Goal: Answer question/provide support

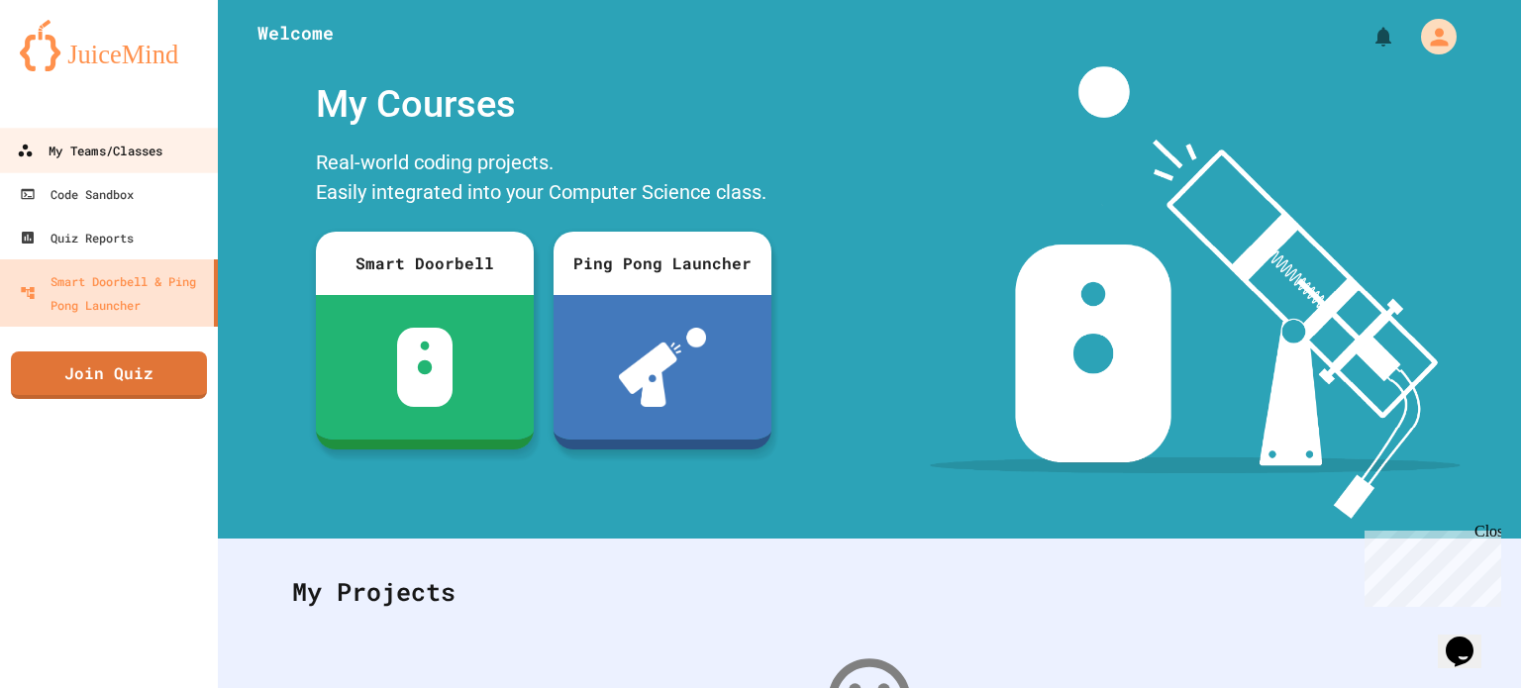
click at [146, 156] on div "My Teams/Classes" at bounding box center [90, 151] width 146 height 25
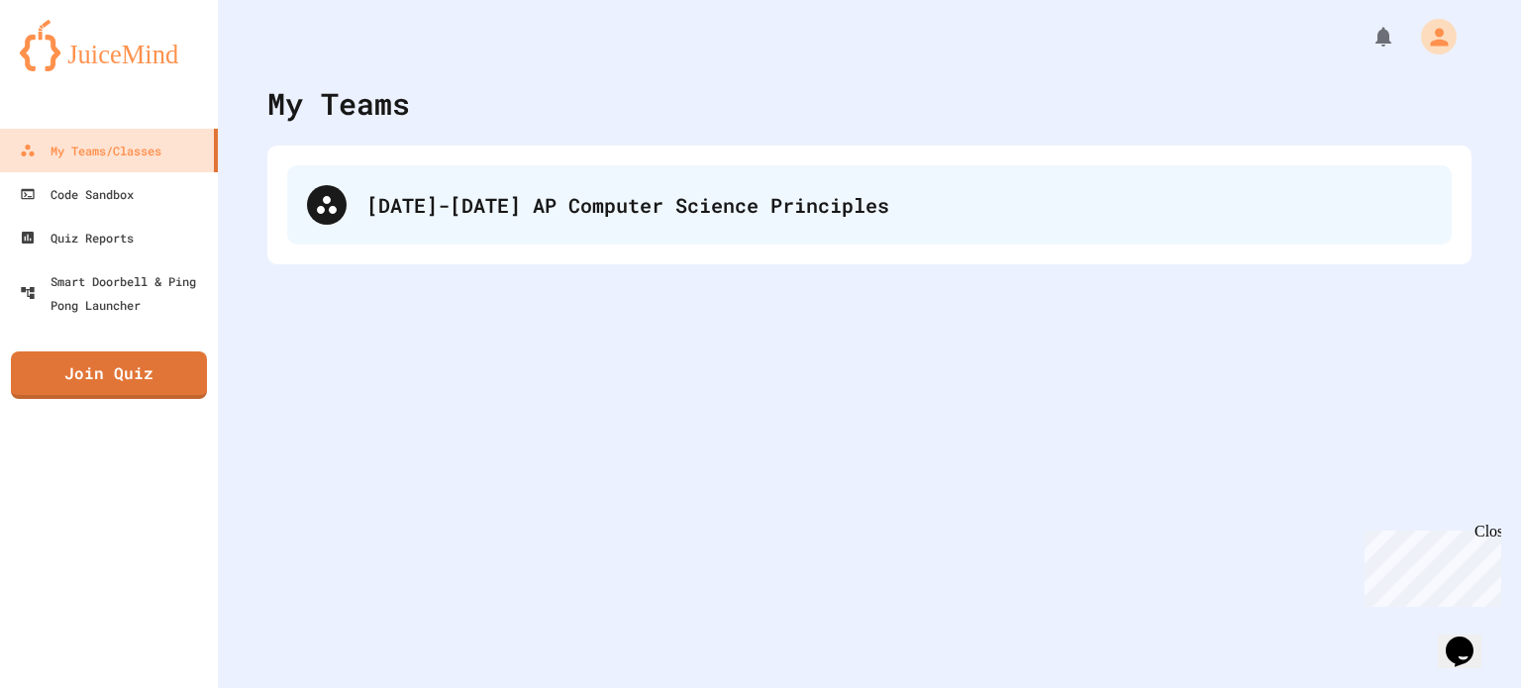
click at [511, 226] on div "[DATE]-[DATE] AP Computer Science Principles" at bounding box center [869, 204] width 1165 height 79
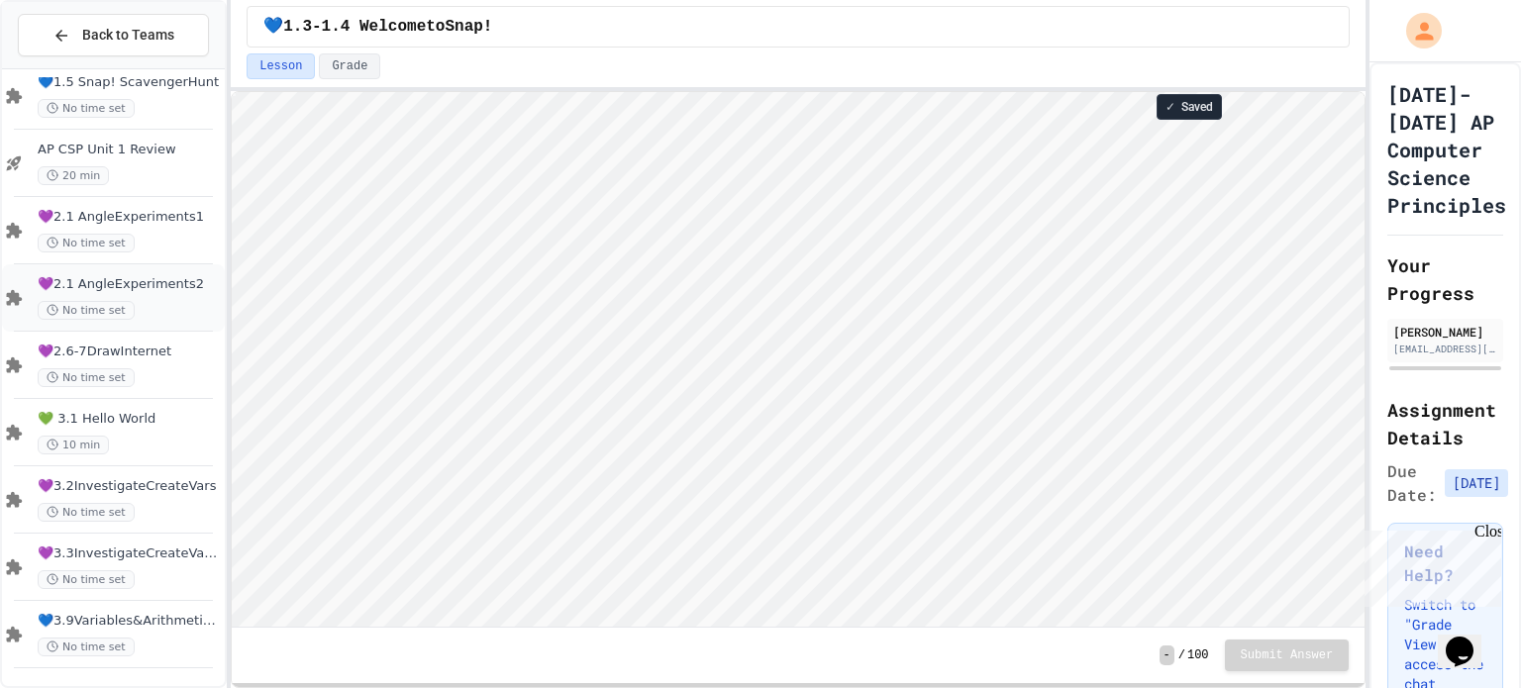
scroll to position [1, 0]
click at [163, 606] on div "💙3.9Variables&ArithmeticOp No time set" at bounding box center [113, 634] width 223 height 67
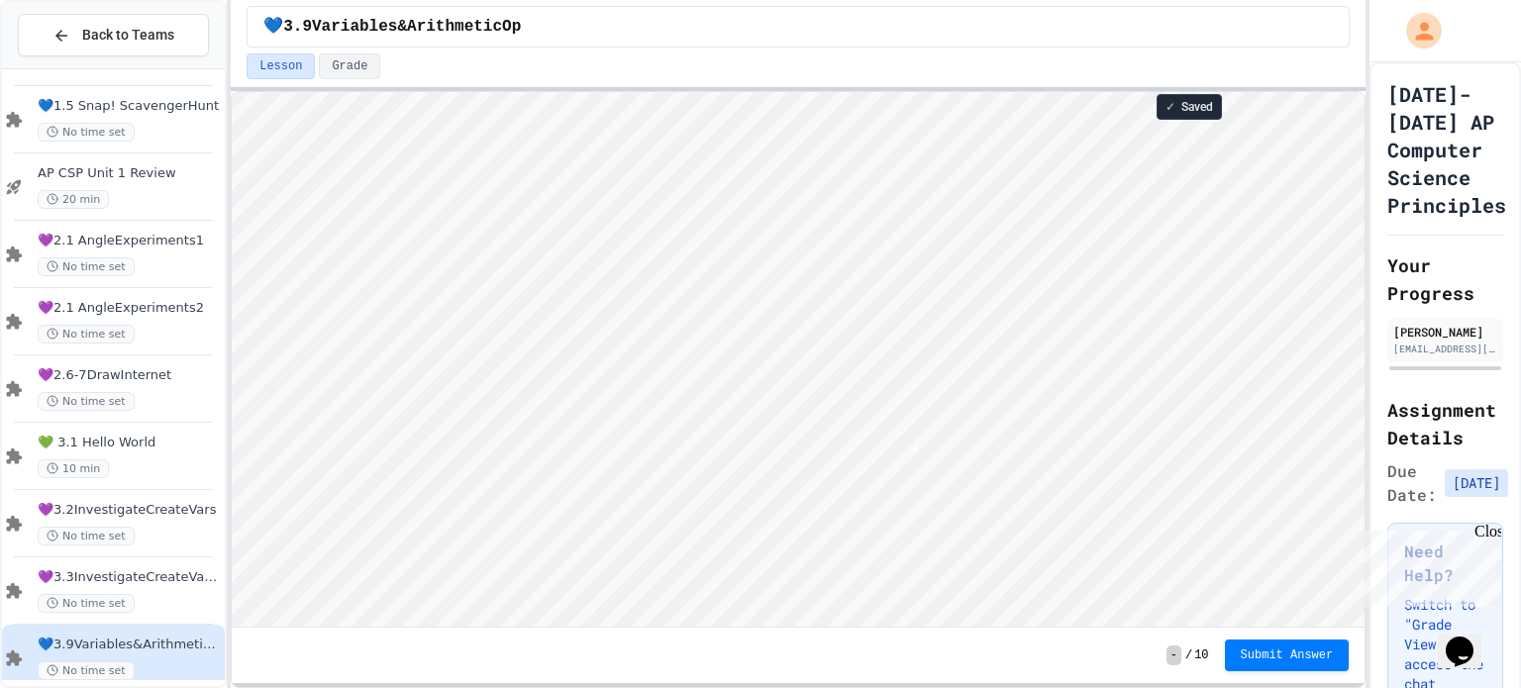
scroll to position [1, 4]
type textarea "*"
